Goal: Complete application form: Complete application form

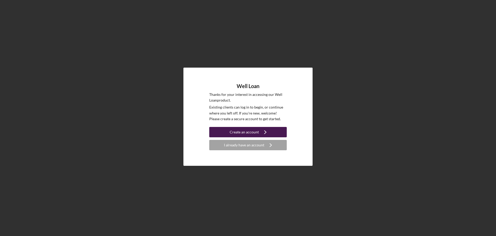
click at [249, 130] on div "Create an account" at bounding box center [244, 132] width 29 height 10
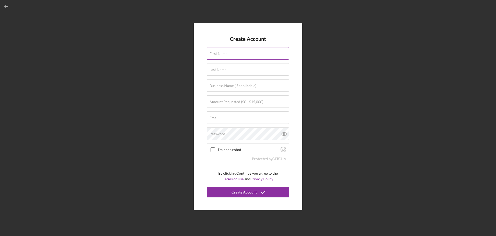
click at [221, 54] on label "First Name" at bounding box center [219, 53] width 18 height 4
click at [221, 54] on input "First Name" at bounding box center [248, 53] width 82 height 12
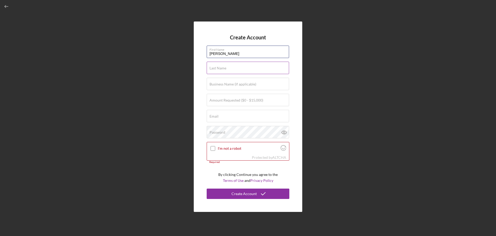
type input "[PERSON_NAME]"
click at [217, 70] on input "Last Name" at bounding box center [248, 68] width 82 height 12
type input "[PERSON_NAME]"
click at [219, 99] on label "Amount Requested ($0 - $15,000)" at bounding box center [237, 100] width 54 height 4
click at [219, 99] on input "Amount Requested ($0 - $15,000)" at bounding box center [248, 100] width 82 height 12
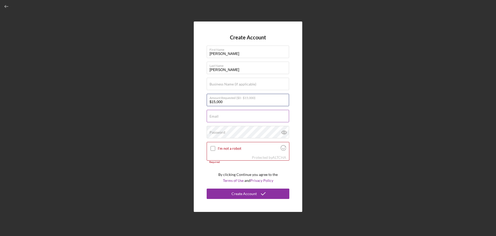
type input "$15,000"
click at [222, 119] on input "Email" at bounding box center [248, 116] width 82 height 12
type input "[EMAIL_ADDRESS][PERSON_NAME][DOMAIN_NAME]"
click at [214, 149] on input "I'm not a robot" at bounding box center [213, 148] width 5 height 5
checkbox input "true"
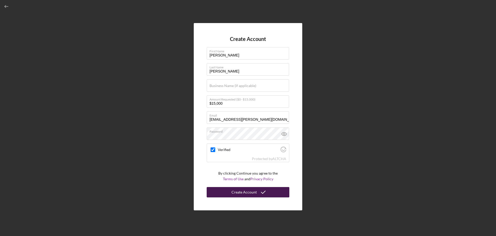
click at [244, 193] on div "Create Account" at bounding box center [244, 192] width 25 height 10
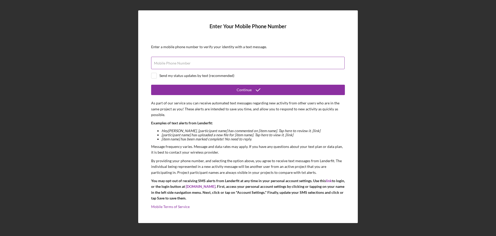
click at [179, 61] on label "Mobile Phone Number" at bounding box center [172, 63] width 37 height 4
click at [179, 61] on input "Mobile Phone Number" at bounding box center [248, 63] width 194 height 12
type input "[PHONE_NUMBER]"
click at [157, 77] on div at bounding box center [154, 76] width 6 height 6
checkbox input "true"
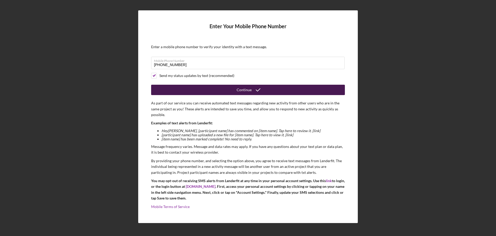
click at [243, 92] on div "Continue" at bounding box center [244, 90] width 15 height 10
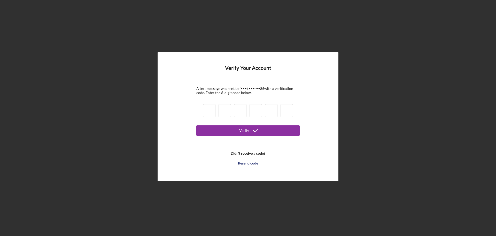
click at [205, 111] on input at bounding box center [209, 110] width 12 height 13
type input "2"
type input "9"
type input "1"
type input "2"
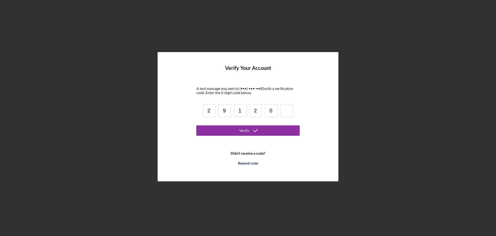
type input "0"
type input "5"
click at [255, 131] on icon "submit" at bounding box center [255, 130] width 13 height 13
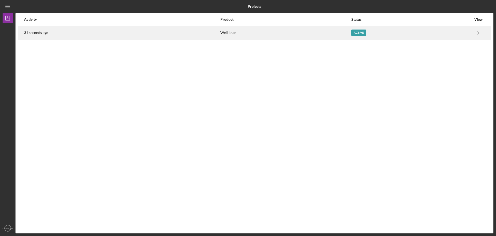
click at [464, 36] on div "Active" at bounding box center [412, 32] width 120 height 13
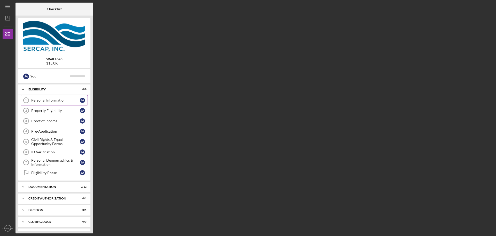
click at [53, 99] on div "Personal Information" at bounding box center [55, 100] width 49 height 4
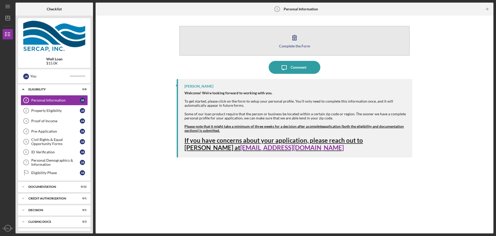
click at [295, 43] on icon "button" at bounding box center [294, 37] width 13 height 13
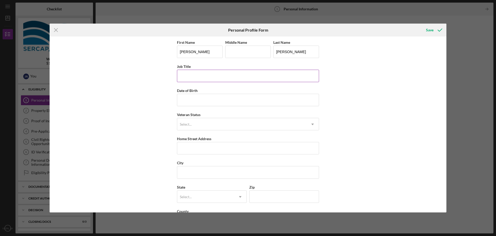
click at [192, 75] on input "Job Title" at bounding box center [248, 76] width 142 height 12
type input "Adjunct Instructor"
click at [192, 96] on input "Date of Birth" at bounding box center [248, 100] width 142 height 12
type input "[DATE]"
click at [190, 123] on div "Select..." at bounding box center [186, 124] width 12 height 4
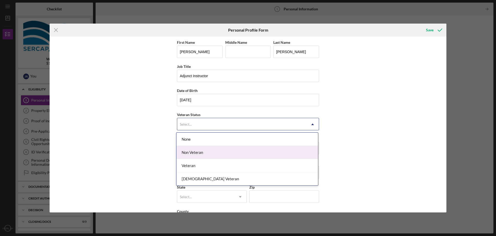
click at [195, 151] on div "Non Veteran" at bounding box center [248, 152] width 142 height 13
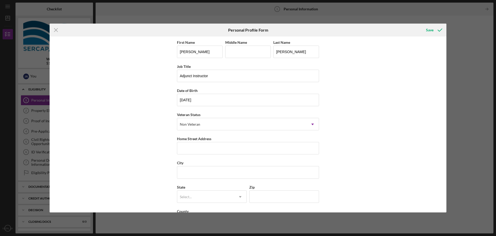
scroll to position [22, 0]
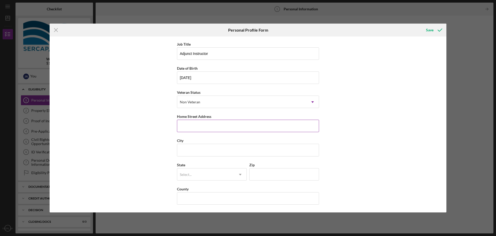
click at [193, 123] on input "Home Street Address" at bounding box center [248, 125] width 142 height 12
type input "14 Great Pines Dr"
type input "L."
type input "Shutesbury"
type input "MA"
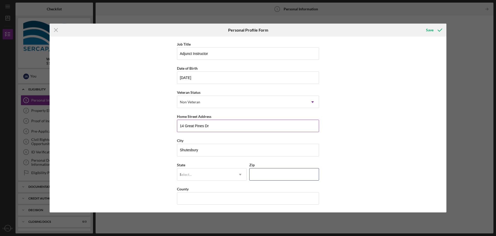
type input "01072"
type input "[GEOGRAPHIC_DATA]"
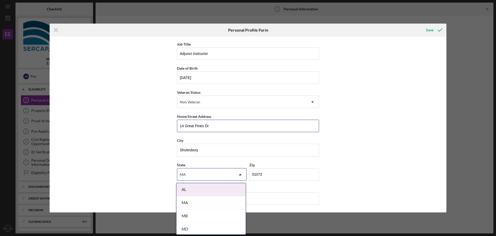
scroll to position [0, 0]
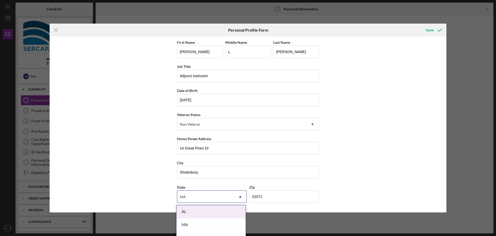
click at [153, 108] on div "First Name [PERSON_NAME] Middle Name L. Last Name [PERSON_NAME] Job Title Adjun…" at bounding box center [248, 124] width 397 height 176
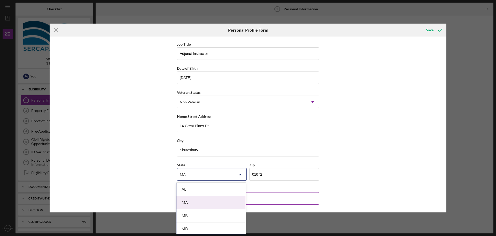
drag, startPoint x: 199, startPoint y: 197, endPoint x: 193, endPoint y: 193, distance: 6.9
click at [199, 197] on div "MA" at bounding box center [211, 202] width 69 height 13
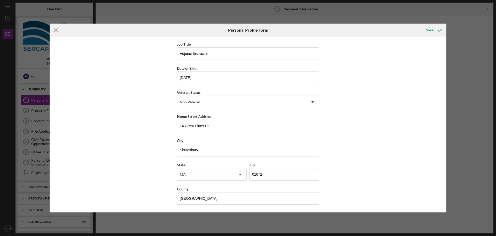
click at [154, 167] on div "First Name [PERSON_NAME] Middle Name L. Last Name [PERSON_NAME] Job Title Adjun…" at bounding box center [248, 124] width 397 height 176
click at [429, 31] on div "Save" at bounding box center [429, 30] width 7 height 10
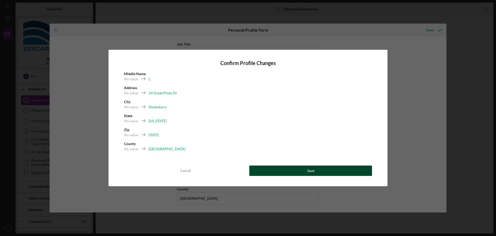
click at [287, 172] on button "Save" at bounding box center [311, 170] width 123 height 10
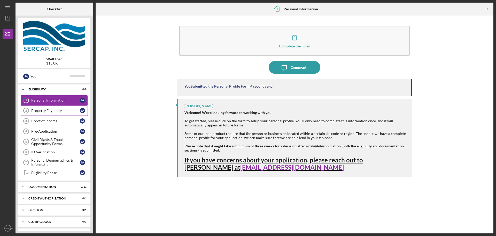
click at [32, 107] on icon "Property Eligibility 2" at bounding box center [26, 110] width 13 height 13
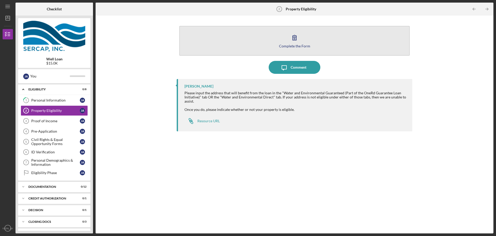
click at [306, 44] on div "Complete the Form" at bounding box center [294, 46] width 31 height 4
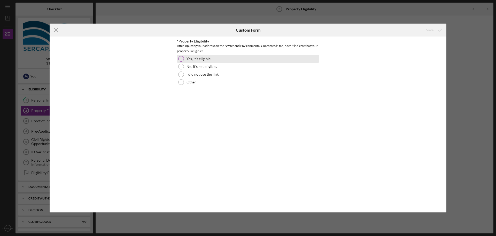
click at [180, 59] on div at bounding box center [181, 59] width 6 height 6
click at [434, 31] on div "Save" at bounding box center [429, 30] width 7 height 10
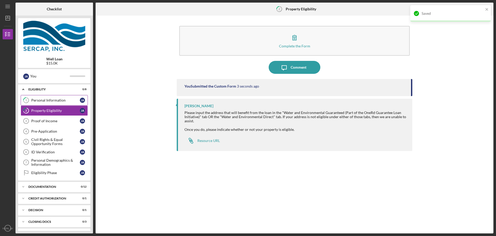
click at [53, 100] on div "Personal Information" at bounding box center [55, 100] width 49 height 4
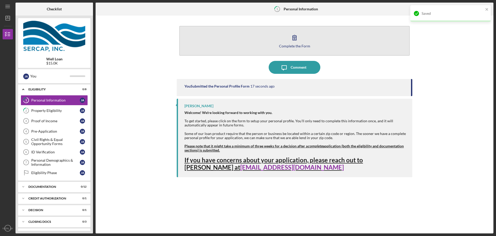
click at [289, 46] on div "Complete the Form" at bounding box center [294, 46] width 31 height 4
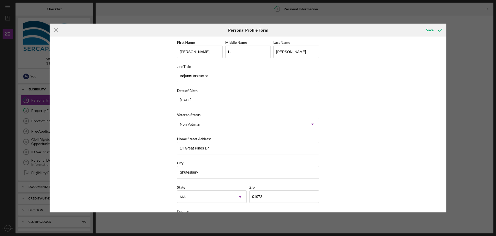
scroll to position [22, 0]
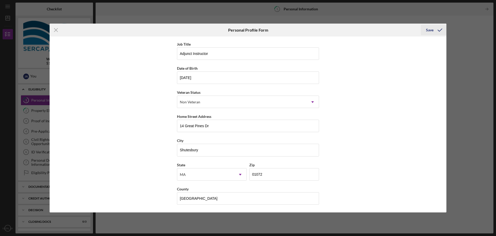
click at [427, 31] on div "Save" at bounding box center [429, 30] width 7 height 10
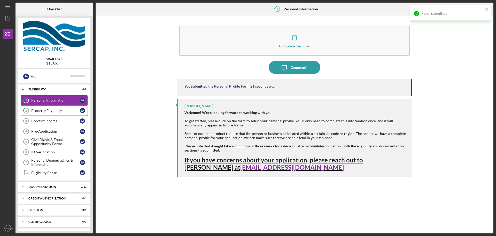
click at [33, 113] on link "2 Property Eligibility [PERSON_NAME]" at bounding box center [54, 110] width 67 height 10
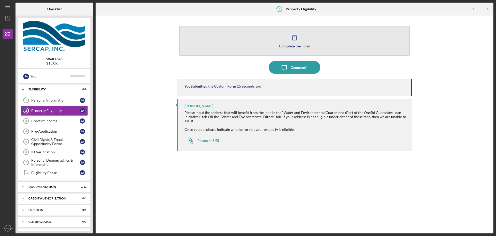
click at [292, 48] on button "Complete the Form Form" at bounding box center [294, 41] width 231 height 30
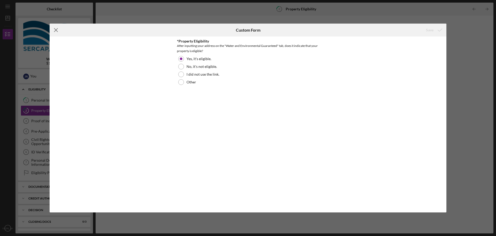
click at [56, 30] on line at bounding box center [55, 29] width 3 height 3
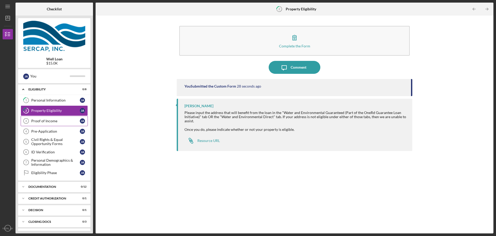
click at [37, 119] on div "Proof of Income" at bounding box center [55, 121] width 49 height 4
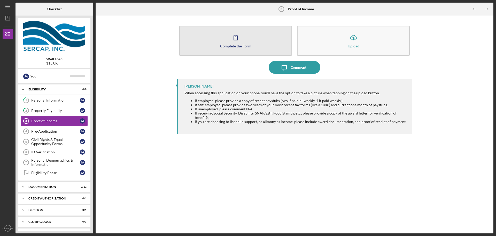
click at [234, 46] on div "Complete the Form" at bounding box center [235, 46] width 31 height 4
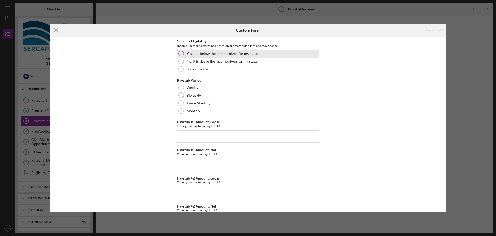
click at [178, 55] on div at bounding box center [181, 54] width 6 height 6
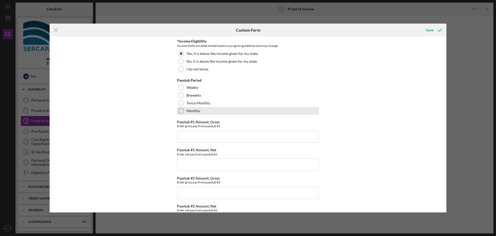
click at [182, 109] on div at bounding box center [181, 111] width 6 height 6
click at [188, 134] on input "Paystub #1 Amount, Gross" at bounding box center [248, 136] width 142 height 12
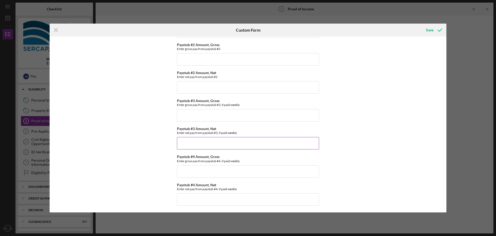
scroll to position [134, 0]
type input "$0.00"
click at [430, 29] on div "Save" at bounding box center [429, 30] width 7 height 10
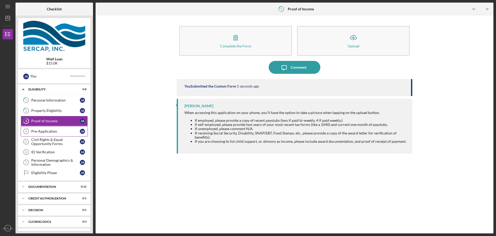
click at [40, 135] on link "Pre-Application 4 Pre-Application [PERSON_NAME]" at bounding box center [54, 131] width 67 height 10
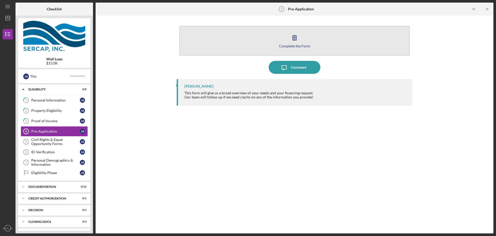
click at [304, 45] on div "Complete the Form" at bounding box center [294, 46] width 31 height 4
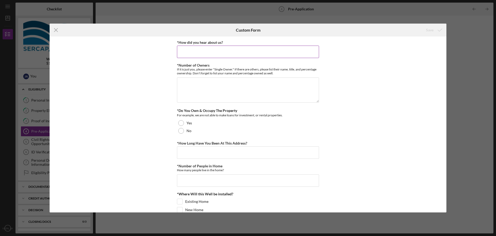
click at [194, 51] on input "*How did you hear about us?" at bounding box center [248, 52] width 142 height 12
type input "Web Search"
click at [194, 81] on textarea "*Number of Owners" at bounding box center [248, 89] width 142 height 25
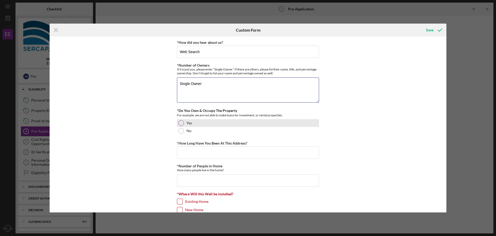
type textarea "Single Owner"
click at [178, 124] on div at bounding box center [181, 123] width 6 height 6
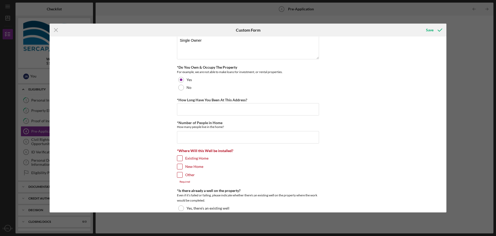
scroll to position [52, 0]
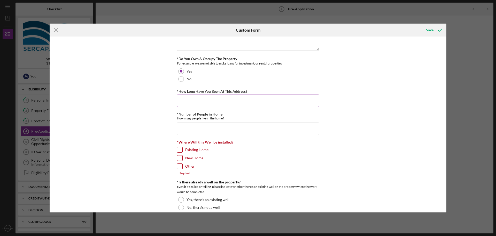
click at [193, 103] on input "*How Long Have You Been At This Address?" at bounding box center [248, 100] width 142 height 12
type input "8 years"
click at [204, 131] on input "*Number of People in Home" at bounding box center [248, 128] width 142 height 12
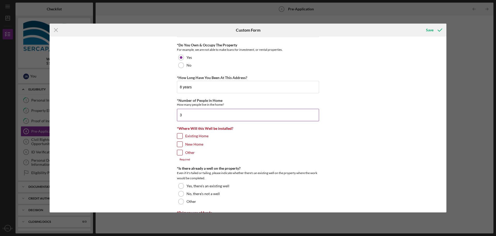
scroll to position [78, 0]
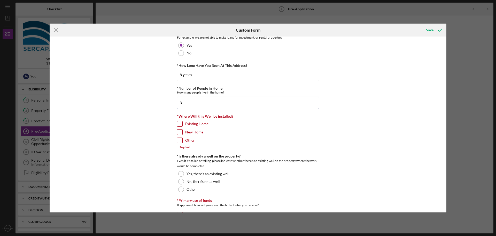
type input "3"
click at [178, 124] on input "Existing Home" at bounding box center [179, 123] width 5 height 5
checkbox input "true"
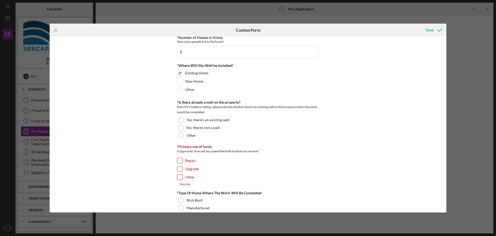
scroll to position [129, 0]
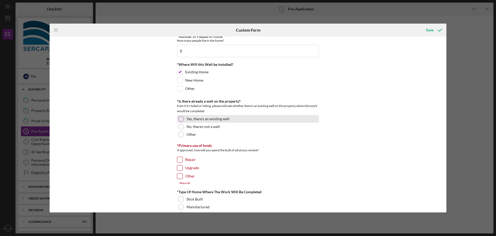
click at [180, 119] on div at bounding box center [181, 119] width 6 height 6
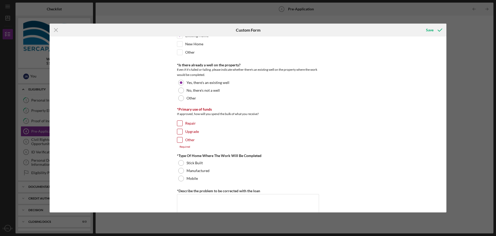
scroll to position [181, 0]
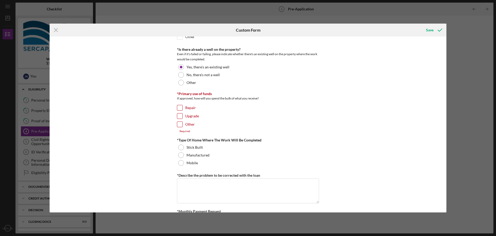
click at [179, 124] on input "Other" at bounding box center [179, 124] width 5 height 5
checkbox input "true"
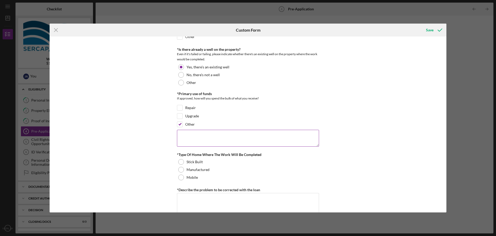
click at [184, 137] on textarea at bounding box center [248, 138] width 142 height 17
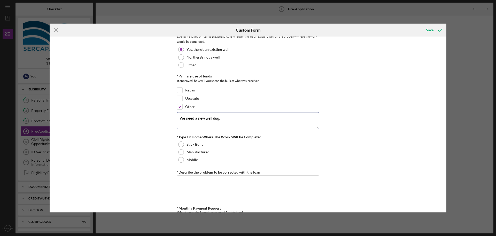
scroll to position [207, 0]
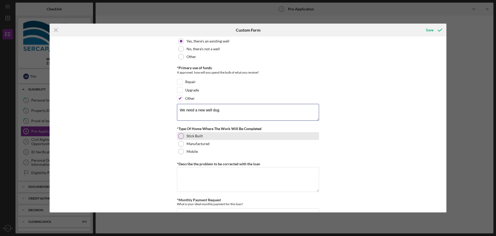
type textarea "We need a new well dug."
click at [181, 135] on div at bounding box center [181, 136] width 6 height 6
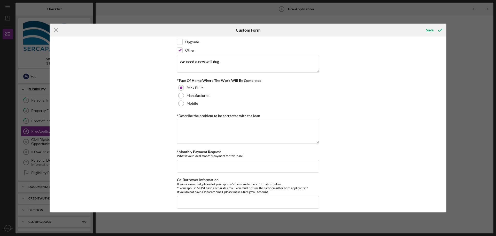
scroll to position [259, 0]
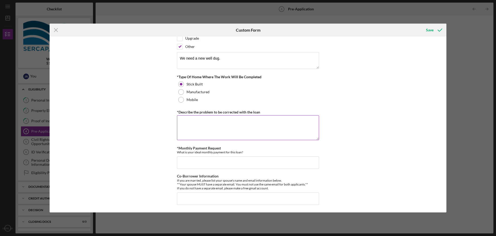
click at [187, 127] on textarea "*Describe the problem to be corrected with the loan" at bounding box center [248, 127] width 142 height 25
type textarea "Our well ran dry over a month ago. After we have had 5 specialists diagnose the…"
click at [204, 160] on input "*Monthly Payment Request" at bounding box center [248, 162] width 142 height 12
type input "3"
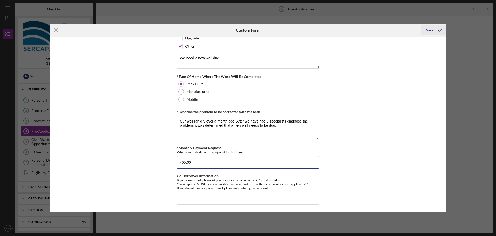
type input "400.00"
click at [429, 28] on div "Save" at bounding box center [429, 30] width 7 height 10
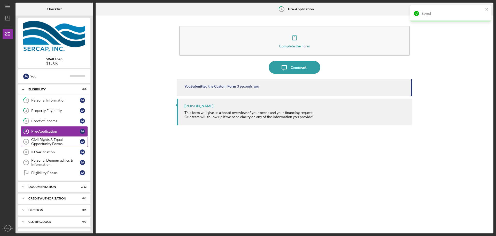
click at [49, 142] on div "Civil Rights & Equal Opportunity Forms" at bounding box center [55, 141] width 49 height 8
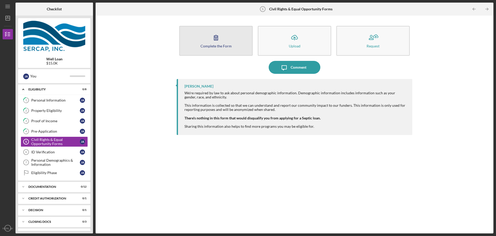
click at [210, 49] on button "Complete the Form Form" at bounding box center [215, 41] width 73 height 30
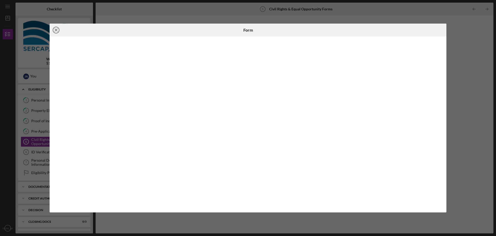
click at [57, 29] on line at bounding box center [56, 30] width 3 height 3
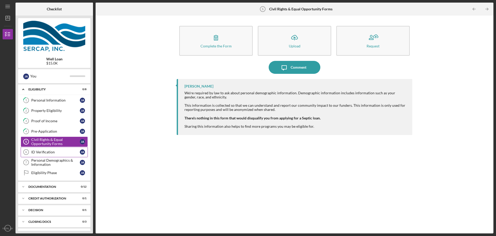
click at [44, 151] on div "ID Verification" at bounding box center [55, 152] width 49 height 4
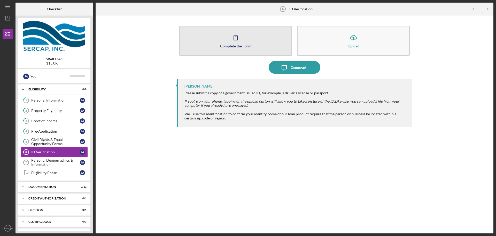
click at [227, 49] on button "Complete the Form Form" at bounding box center [235, 41] width 113 height 30
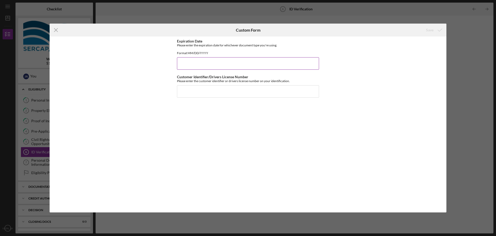
click at [199, 69] on input "Expiration Date" at bounding box center [248, 63] width 142 height 12
type input "[DATE]"
click at [211, 95] on input "Customer Identifier/Drivers License Number" at bounding box center [248, 91] width 142 height 12
type input "S82512630"
click at [429, 30] on div "Save" at bounding box center [429, 30] width 7 height 10
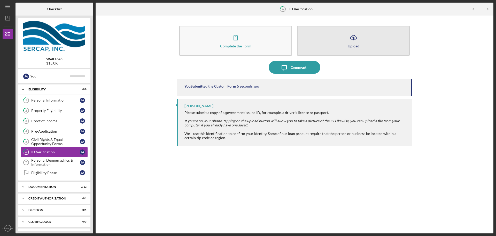
click at [351, 43] on icon "Icon/Upload" at bounding box center [353, 37] width 13 height 13
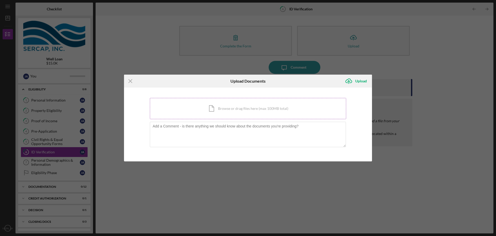
click at [240, 108] on div "Icon/Document Browse or drag files here (max 100MB total) Tap to choose files o…" at bounding box center [248, 108] width 196 height 21
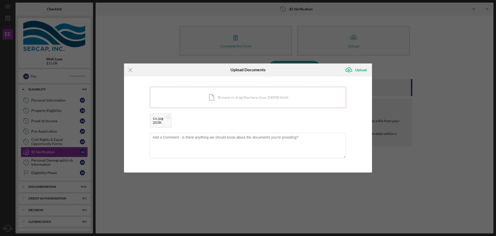
click at [244, 100] on div "Icon/Document Browse or drag files here (max 100MB total) Tap to choose files o…" at bounding box center [248, 97] width 196 height 21
click at [365, 69] on div "Upload" at bounding box center [362, 70] width 12 height 10
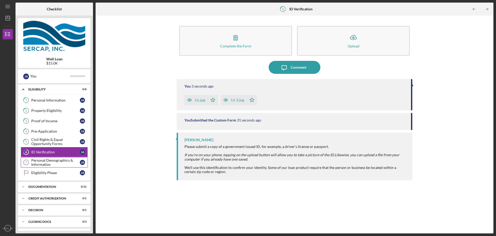
click at [56, 160] on div "Personal Demographics & Information" at bounding box center [55, 162] width 49 height 8
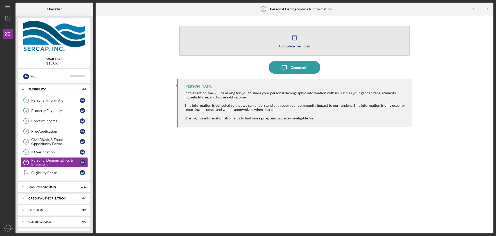
click at [305, 47] on div "Complete the Form" at bounding box center [294, 46] width 31 height 4
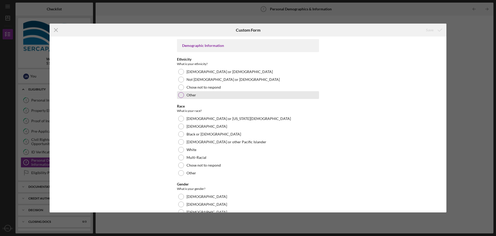
click at [181, 95] on div at bounding box center [181, 95] width 6 height 6
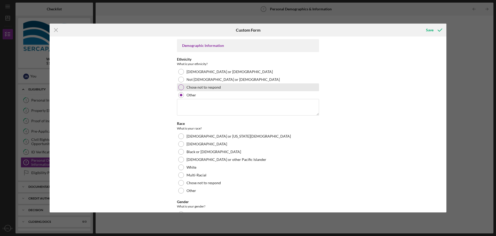
click at [180, 88] on div at bounding box center [181, 87] width 6 height 6
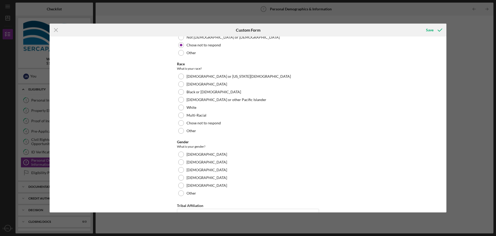
scroll to position [52, 0]
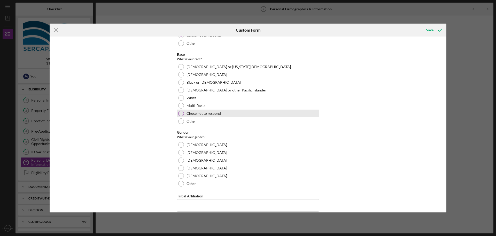
click at [180, 111] on div at bounding box center [181, 113] width 6 height 6
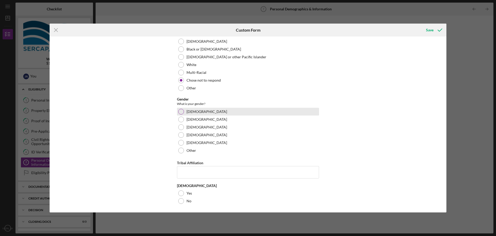
click at [180, 112] on div at bounding box center [181, 112] width 6 height 6
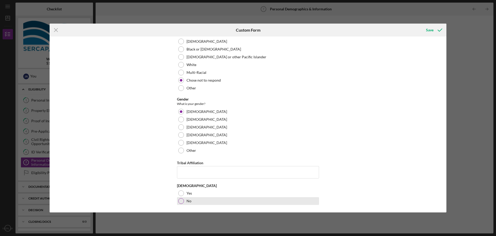
click at [182, 201] on div at bounding box center [181, 201] width 6 height 6
click at [180, 193] on div at bounding box center [181, 193] width 6 height 6
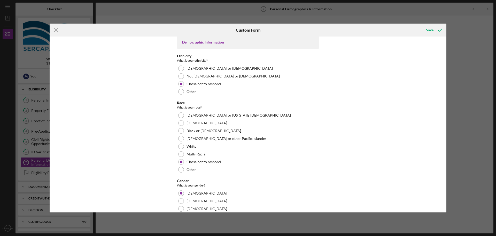
scroll to position [0, 0]
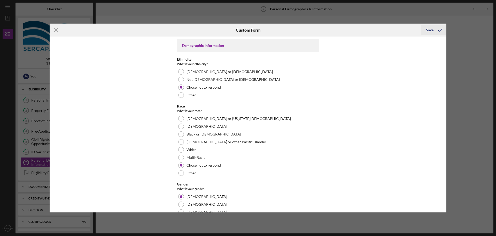
click at [430, 31] on div "Save" at bounding box center [429, 30] width 7 height 10
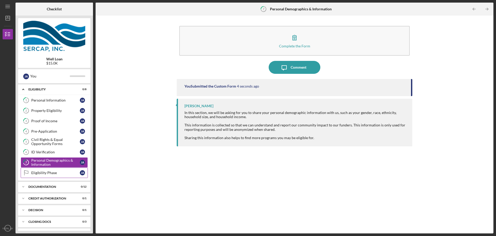
click at [54, 173] on div "Eligibility Phase" at bounding box center [55, 172] width 49 height 4
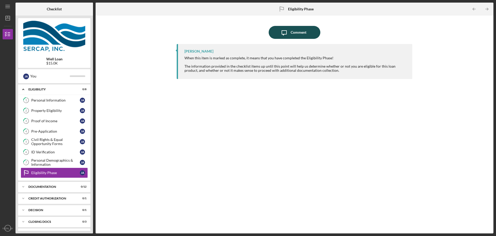
click at [290, 35] on icon "Icon/Message" at bounding box center [284, 32] width 13 height 13
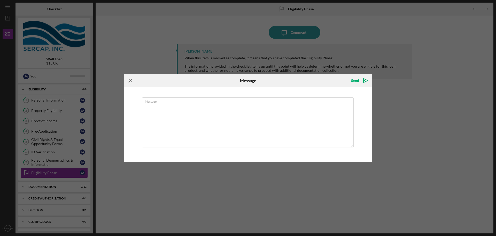
click at [130, 81] on icon "Icon/Menu Close" at bounding box center [130, 80] width 13 height 13
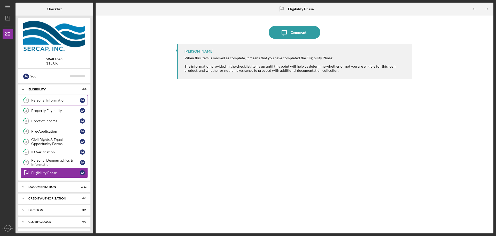
click at [54, 100] on div "Personal Information" at bounding box center [55, 100] width 49 height 4
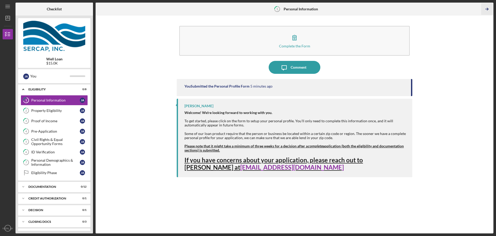
click at [488, 9] on polyline "button" at bounding box center [487, 9] width 1 height 2
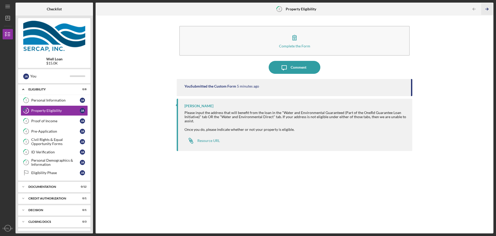
click at [488, 9] on polyline "button" at bounding box center [487, 9] width 1 height 2
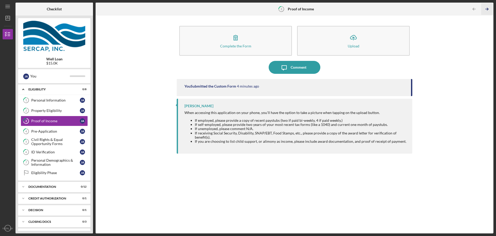
click at [488, 9] on polyline "button" at bounding box center [487, 9] width 1 height 2
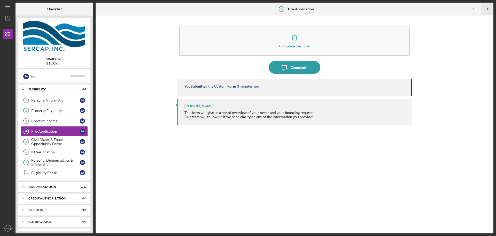
click at [488, 9] on polyline "button" at bounding box center [487, 9] width 1 height 2
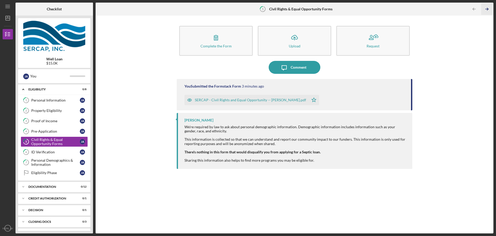
click at [488, 9] on polyline "button" at bounding box center [487, 9] width 1 height 2
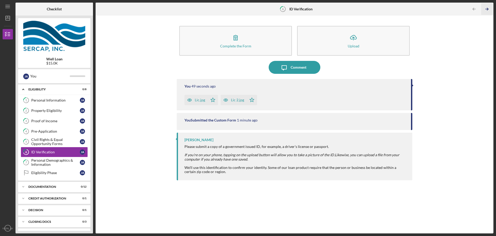
click at [488, 9] on polyline "button" at bounding box center [487, 9] width 1 height 2
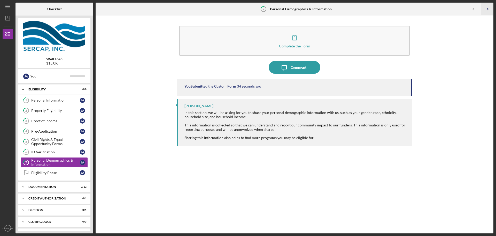
click at [488, 9] on polyline "button" at bounding box center [487, 9] width 1 height 2
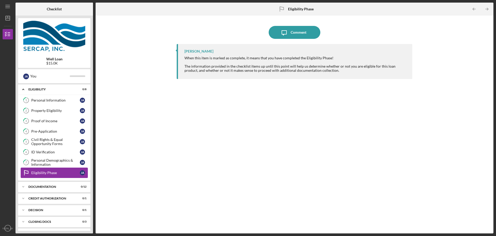
click at [24, 173] on icon "Eligibility Phase" at bounding box center [26, 172] width 13 height 13
click at [281, 8] on icon "Eligibility Phase" at bounding box center [281, 9] width 13 height 13
click at [196, 98] on div "[PERSON_NAME] When this item is marked as complete, it means that you have comp…" at bounding box center [295, 134] width 236 height 181
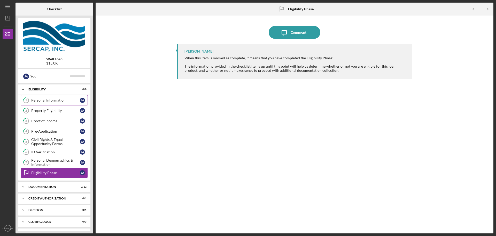
click at [36, 101] on div "Personal Information" at bounding box center [55, 100] width 49 height 4
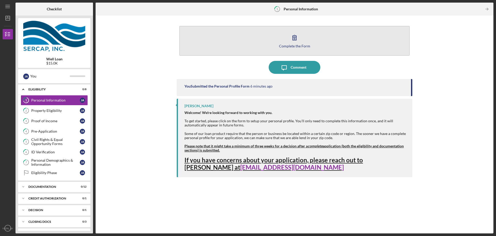
click at [292, 47] on div "Complete the Form" at bounding box center [294, 46] width 31 height 4
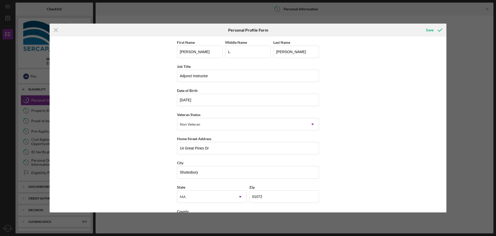
scroll to position [22, 0]
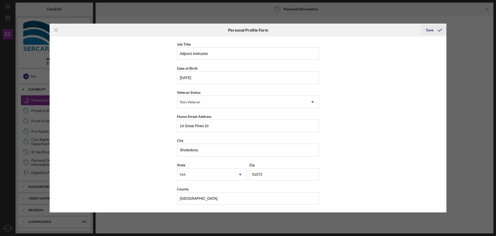
click at [430, 32] on div "Save" at bounding box center [429, 30] width 7 height 10
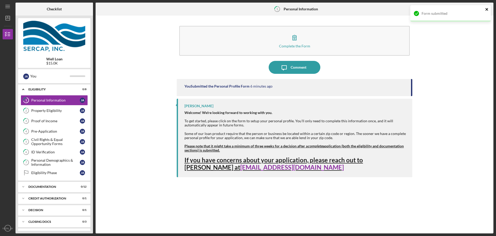
click at [487, 10] on icon "close" at bounding box center [487, 9] width 3 height 3
click at [488, 10] on polyline "button" at bounding box center [487, 9] width 1 height 2
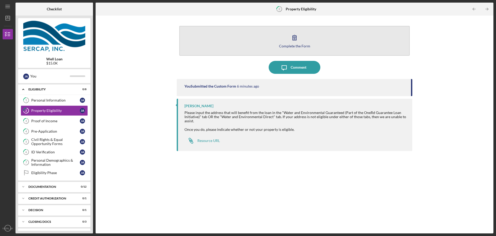
click at [304, 46] on div "Complete the Form" at bounding box center [294, 46] width 31 height 4
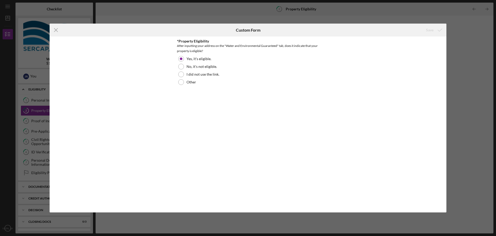
click at [464, 38] on div "Icon/Menu Close Custom Form Save *Property Eligibility After inputting your add…" at bounding box center [248, 118] width 496 height 236
click at [56, 29] on icon "Icon/Menu Close" at bounding box center [56, 30] width 13 height 13
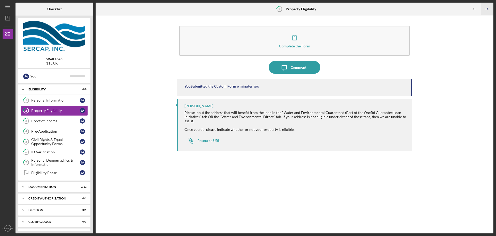
click at [486, 9] on icon "Icon/Table Pagination Arrow" at bounding box center [487, 9] width 12 height 12
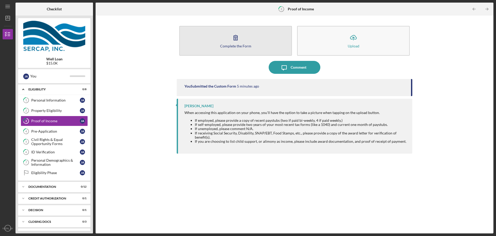
click at [233, 46] on div "Complete the Form" at bounding box center [235, 46] width 31 height 4
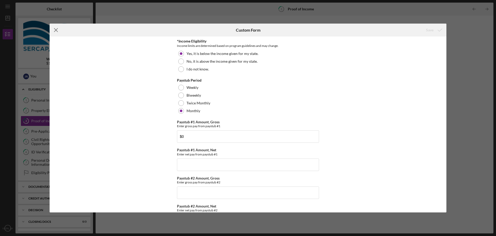
click at [55, 30] on icon "Icon/Menu Close" at bounding box center [56, 30] width 13 height 13
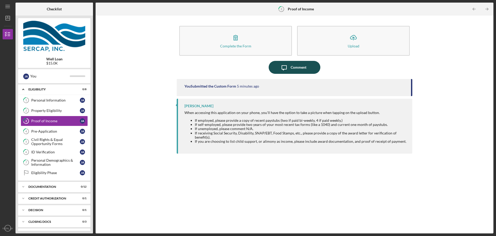
click at [294, 62] on div "Comment" at bounding box center [299, 67] width 16 height 13
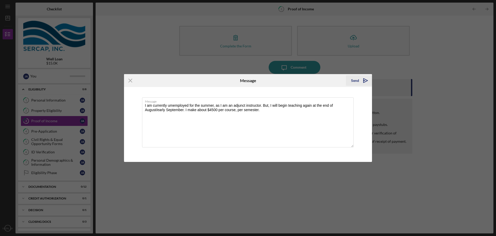
type textarea "I am currently umemployed for the summer, as I am an adjunct instructor. But, I…"
click at [355, 82] on div "Send" at bounding box center [355, 80] width 8 height 10
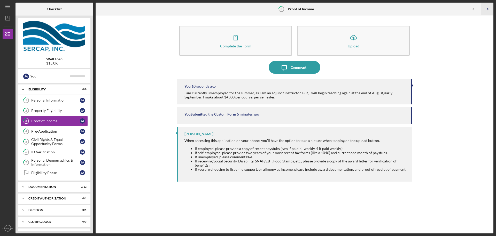
click at [489, 10] on icon "Icon/Table Pagination Arrow" at bounding box center [487, 9] width 12 height 12
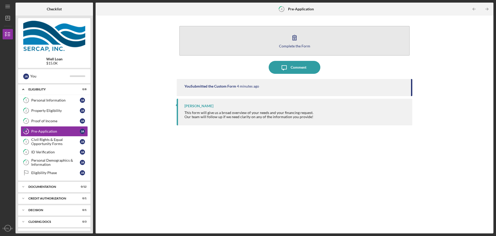
click at [298, 46] on div "Complete the Form" at bounding box center [294, 46] width 31 height 4
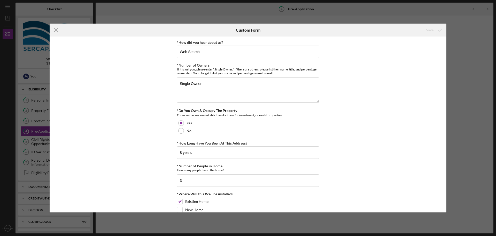
click at [57, 30] on icon "Icon/Menu Close" at bounding box center [56, 30] width 13 height 13
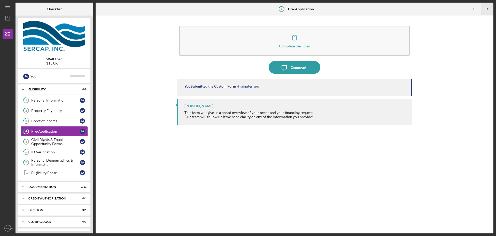
click at [485, 8] on icon "Icon/Table Pagination Arrow" at bounding box center [487, 9] width 12 height 12
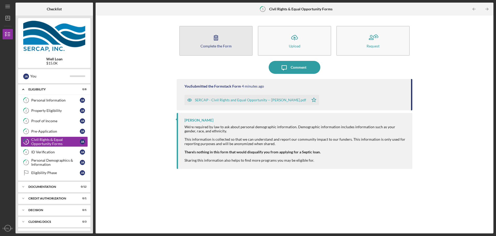
click at [206, 48] on button "Complete the Form Form" at bounding box center [215, 41] width 73 height 30
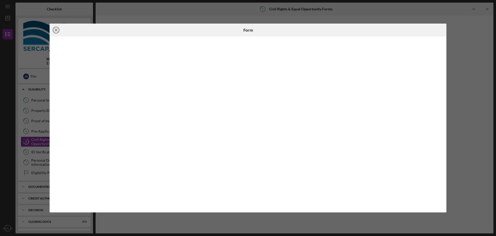
click at [56, 31] on icon "Icon/Close" at bounding box center [56, 30] width 13 height 13
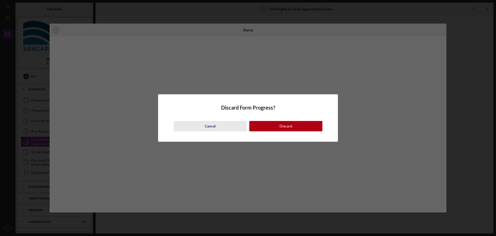
click at [209, 124] on div "Cancel" at bounding box center [210, 126] width 11 height 10
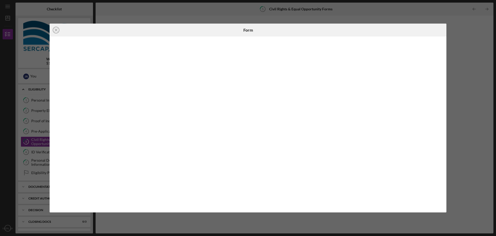
click at [56, 31] on icon "Icon/Close" at bounding box center [56, 30] width 13 height 13
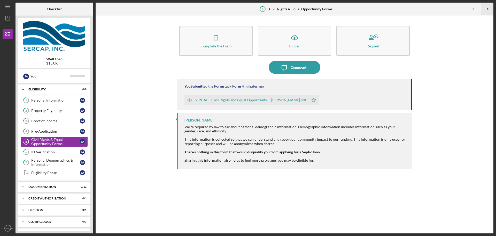
click at [488, 9] on icon "Icon/Table Pagination Arrow" at bounding box center [487, 9] width 12 height 12
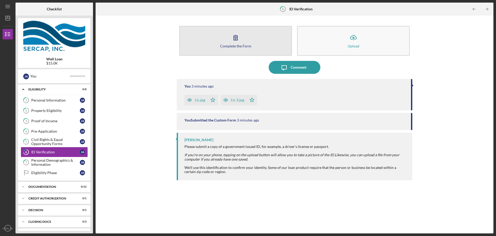
click at [231, 46] on div "Complete the Form" at bounding box center [235, 46] width 31 height 4
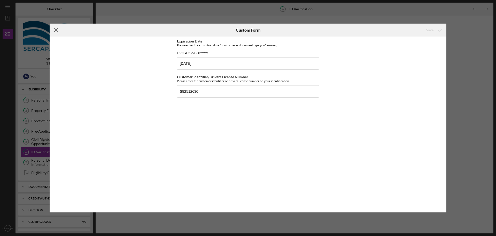
click at [56, 29] on icon "Icon/Menu Close" at bounding box center [56, 30] width 13 height 13
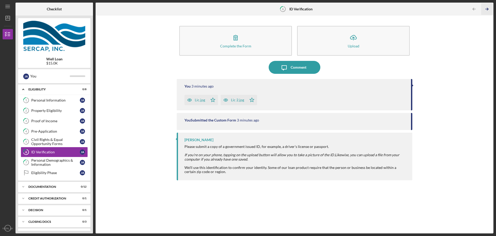
click at [487, 9] on line "button" at bounding box center [487, 9] width 3 height 0
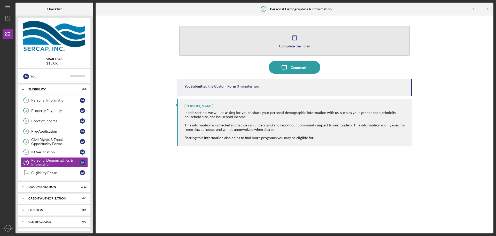
click at [294, 48] on button "Complete the Form Form" at bounding box center [294, 41] width 231 height 30
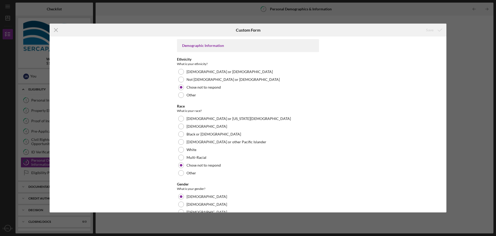
click at [55, 31] on icon "Icon/Menu Close" at bounding box center [56, 30] width 13 height 13
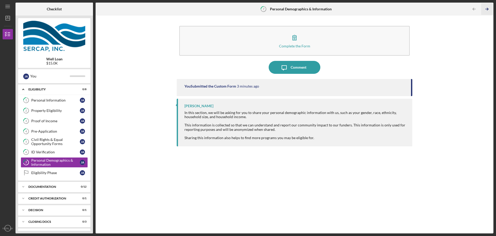
click at [487, 8] on icon "Icon/Table Pagination Arrow" at bounding box center [487, 9] width 12 height 12
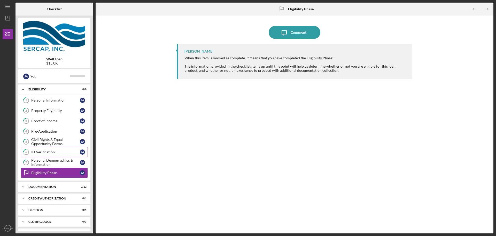
scroll to position [22, 0]
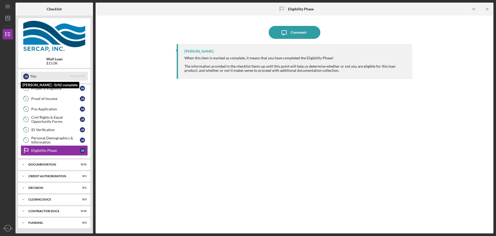
click at [37, 77] on div "You" at bounding box center [50, 76] width 40 height 9
click at [37, 91] on link "2 Property Eligibility [PERSON_NAME]" at bounding box center [54, 88] width 67 height 10
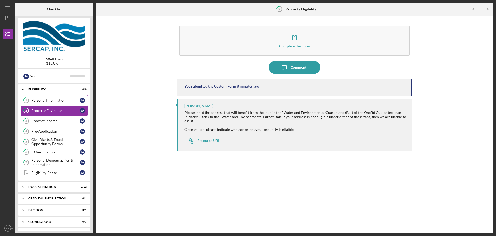
click at [37, 100] on div "Personal Information" at bounding box center [55, 100] width 49 height 4
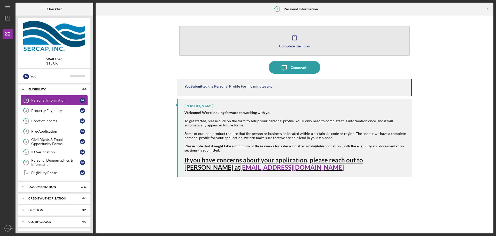
click at [290, 43] on icon "button" at bounding box center [294, 37] width 13 height 13
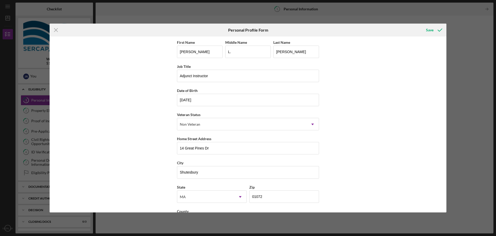
scroll to position [22, 0]
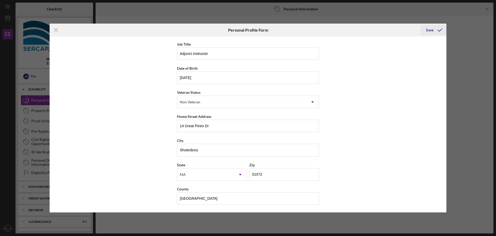
click at [428, 30] on div "Save" at bounding box center [429, 30] width 7 height 10
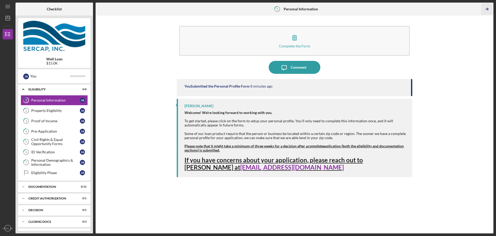
click at [487, 9] on line "button" at bounding box center [487, 9] width 3 height 0
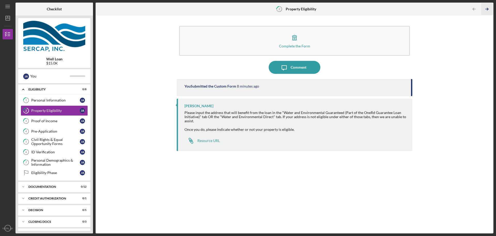
click at [487, 9] on line "button" at bounding box center [487, 9] width 3 height 0
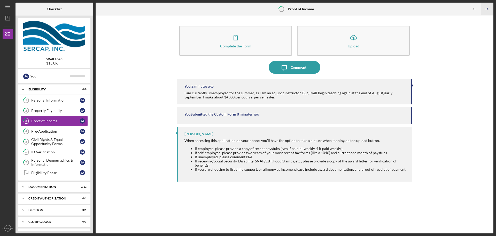
click at [487, 9] on line "button" at bounding box center [487, 9] width 3 height 0
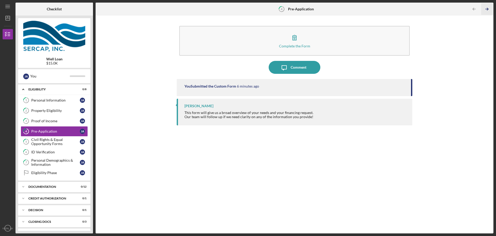
click at [487, 9] on line "button" at bounding box center [487, 9] width 3 height 0
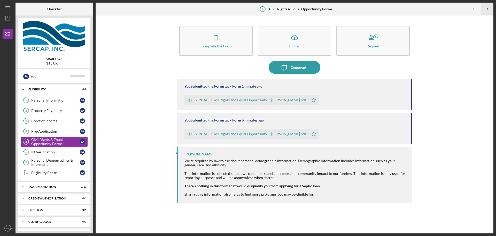
click at [487, 9] on line "button" at bounding box center [487, 9] width 3 height 0
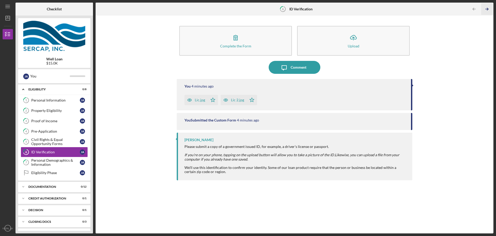
click at [487, 9] on line "button" at bounding box center [487, 9] width 3 height 0
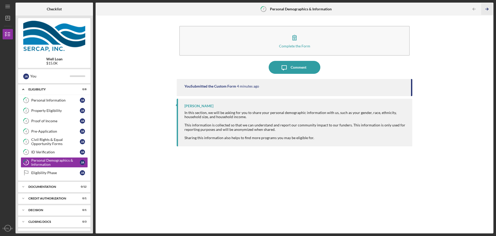
click at [487, 9] on line "button" at bounding box center [487, 9] width 3 height 0
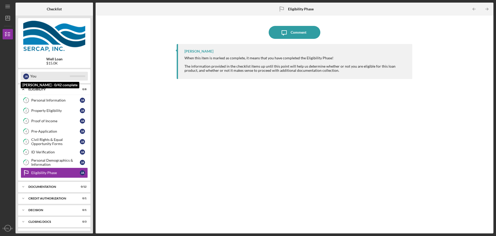
click at [53, 75] on div "You" at bounding box center [50, 76] width 40 height 9
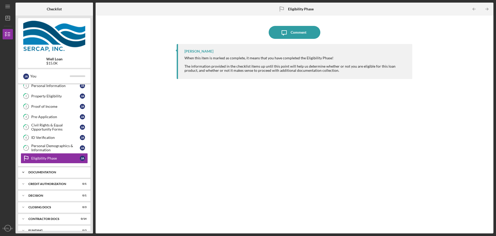
scroll to position [22, 0]
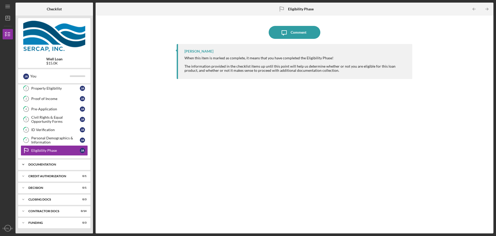
click at [20, 163] on icon "Icon/Expander" at bounding box center [23, 164] width 10 height 10
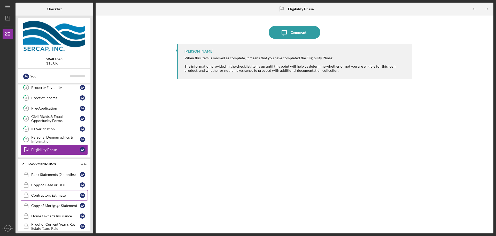
scroll to position [0, 0]
